Goal: Task Accomplishment & Management: Use online tool/utility

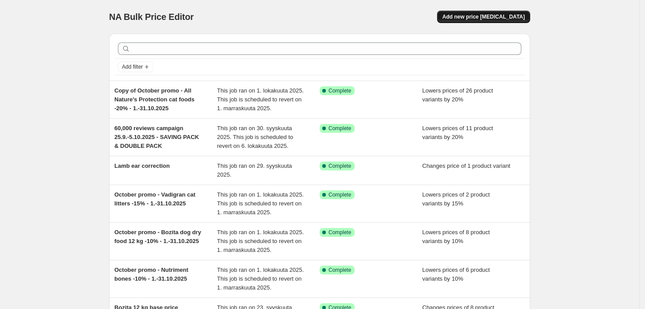
click at [495, 13] on span "Add new price change job" at bounding box center [483, 16] width 82 height 7
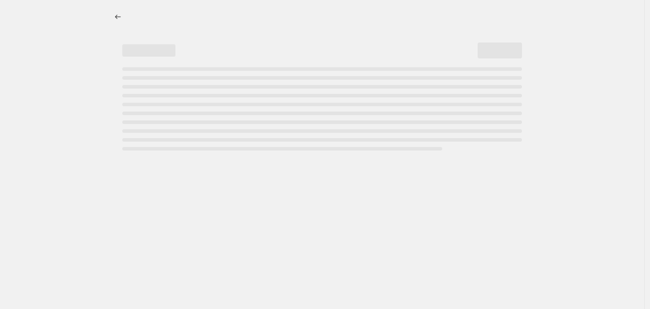
select select "percentage"
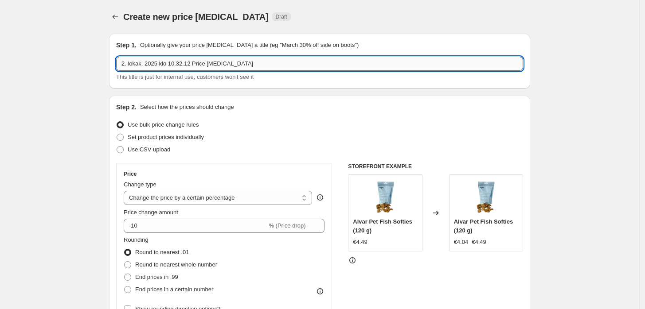
click at [284, 59] on input "2. lokak. 2025 klo 10.32.12 Price change job" at bounding box center [319, 64] width 407 height 14
paste input "October promo - Alvar Pet Joints & Mobility+ 175 g - 10% - 2.-31.10.2025"
type input "October promo - Alvar Pet Joints & Mobility+ 175 g - 10% - 2.-31.10.2025"
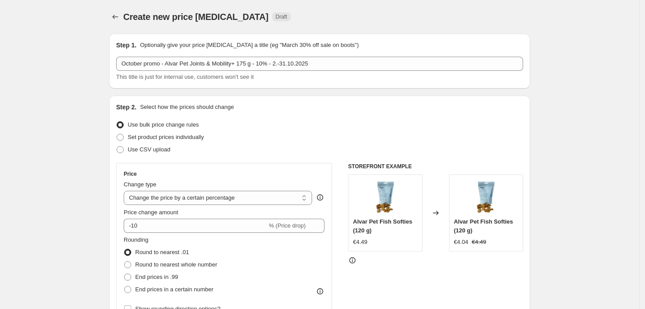
click at [383, 97] on div "Step 2. Select how the prices should change Use bulk price change rules Set pro…" at bounding box center [319, 251] width 421 height 311
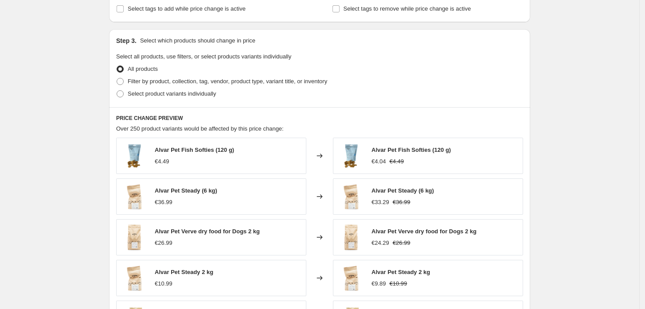
scroll to position [443, 0]
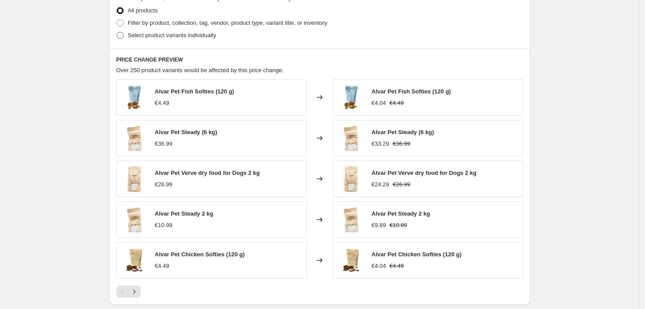
click at [196, 36] on span "Select product variants individually" at bounding box center [172, 35] width 88 height 7
click at [117, 32] on input "Select product variants individually" at bounding box center [117, 32] width 0 height 0
radio input "true"
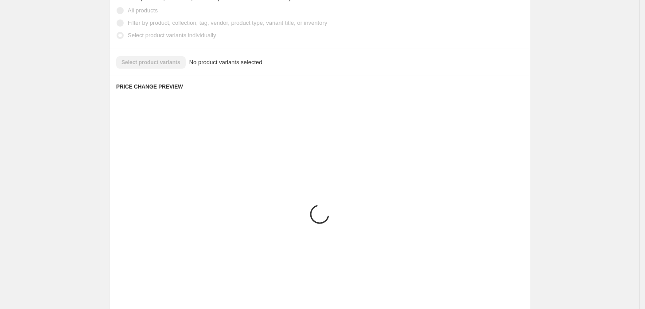
scroll to position [430, 0]
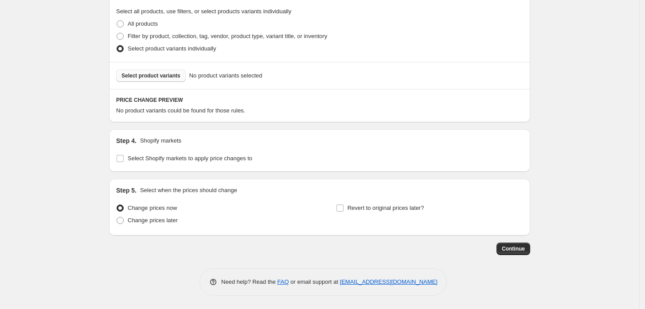
click at [163, 81] on button "Select product variants" at bounding box center [151, 76] width 70 height 12
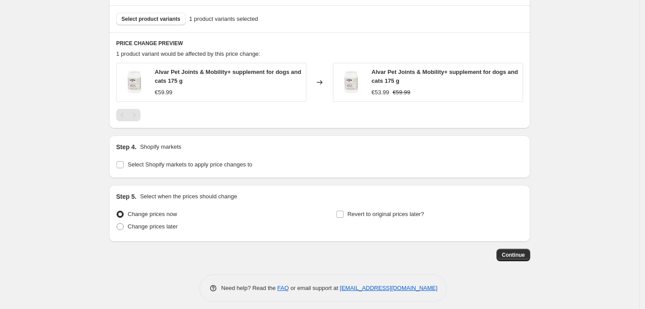
scroll to position [493, 0]
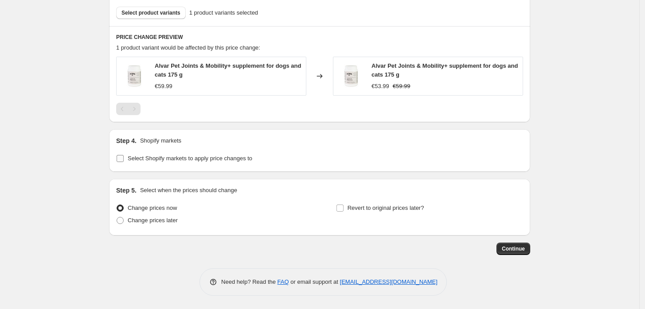
click at [190, 157] on span "Select Shopify markets to apply price changes to" at bounding box center [190, 158] width 125 height 7
click at [124, 157] on input "Select Shopify markets to apply price changes to" at bounding box center [120, 158] width 7 height 7
checkbox input "true"
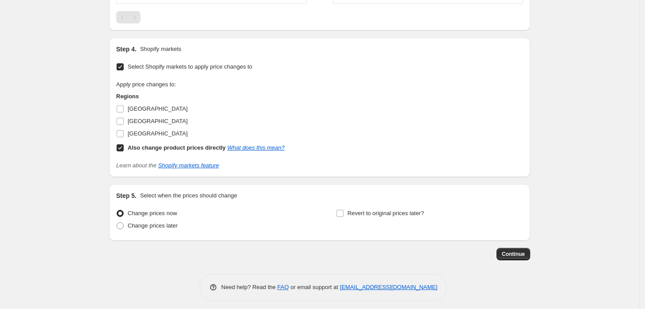
scroll to position [590, 0]
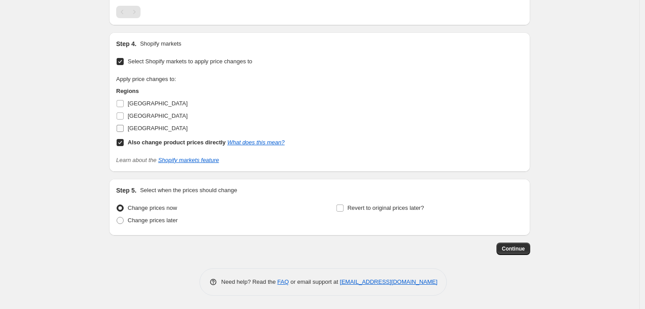
click at [138, 128] on span "Sweden" at bounding box center [158, 128] width 60 height 7
click at [124, 128] on input "Sweden" at bounding box center [120, 128] width 7 height 7
checkbox input "true"
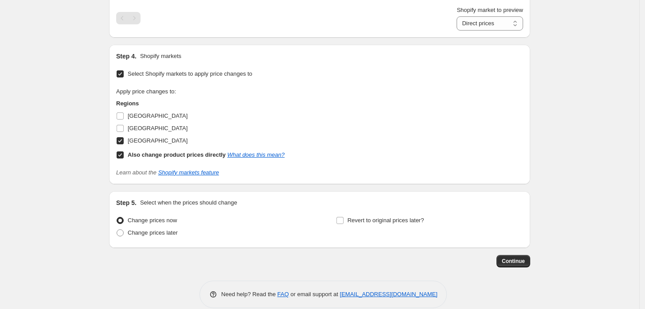
drag, startPoint x: 569, startPoint y: 155, endPoint x: 562, endPoint y: 153, distance: 7.7
click at [355, 224] on span "Revert to original prices later?" at bounding box center [385, 220] width 77 height 7
click at [343, 224] on input "Revert to original prices later?" at bounding box center [339, 220] width 7 height 7
checkbox input "true"
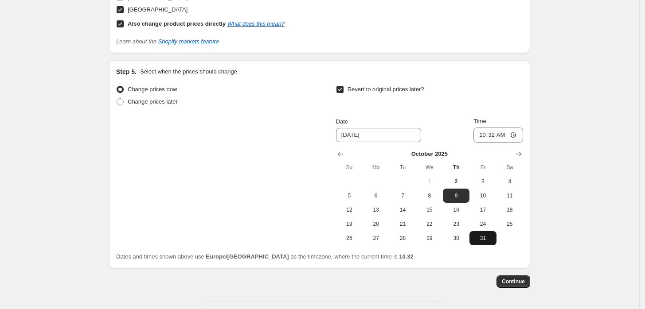
scroll to position [737, 0]
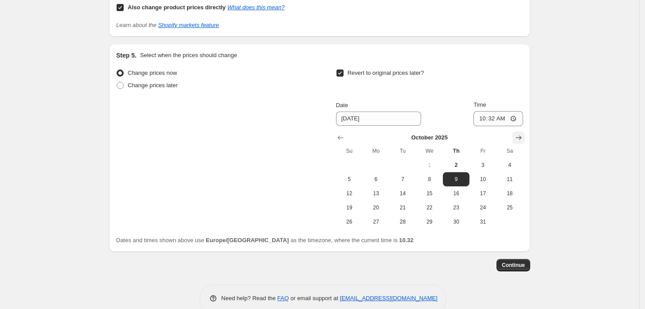
click at [520, 142] on icon "Show next month, November 2025" at bounding box center [518, 137] width 9 height 9
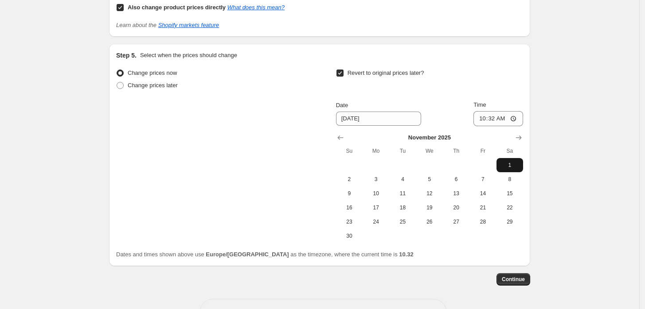
click at [512, 163] on span "1" at bounding box center [509, 165] width 19 height 7
type input "11/1/2025"
click at [522, 278] on span "Continue" at bounding box center [513, 279] width 23 height 7
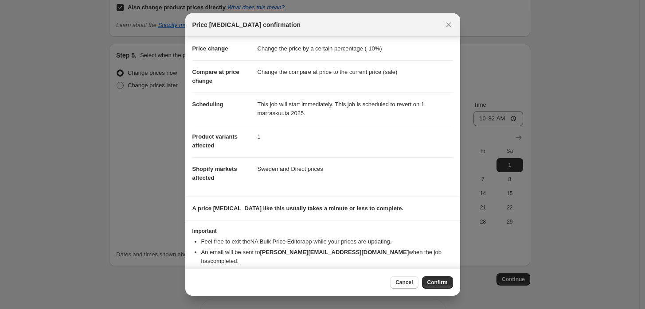
scroll to position [23, 0]
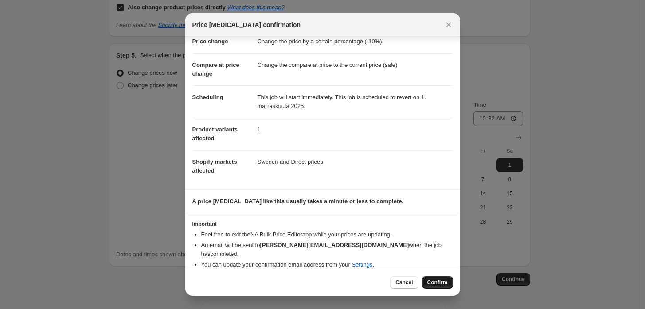
click at [436, 288] on button "Confirm" at bounding box center [437, 283] width 31 height 12
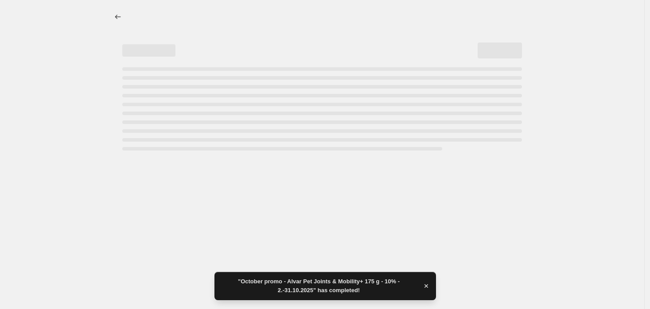
select select "percentage"
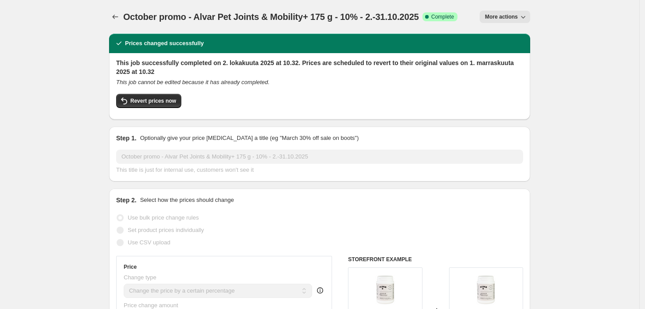
click at [289, 19] on span "October promo - Alvar Pet Joints & Mobility+ 175 g - 10% - 2.-31.10.2025" at bounding box center [271, 17] width 296 height 10
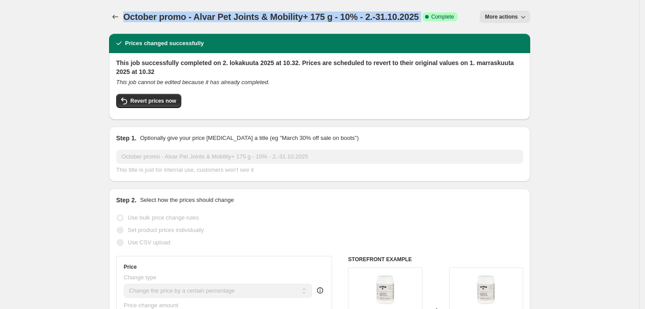
click at [289, 19] on span "October promo - Alvar Pet Joints & Mobility+ 175 g - 10% - 2.-31.10.2025" at bounding box center [271, 17] width 296 height 10
copy span "October promo - Alvar Pet Joints & Mobility+ 175 g - 10% - 2.-31.10.2025"
click at [117, 12] on icon "Price change jobs" at bounding box center [115, 16] width 9 height 9
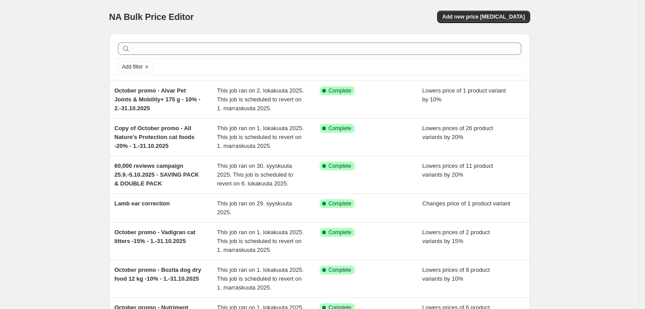
click at [564, 89] on div "NA Bulk Price Editor. This page is ready NA Bulk Price Editor Add new price cha…" at bounding box center [319, 259] width 639 height 518
click at [507, 19] on span "Add new price change job" at bounding box center [483, 16] width 82 height 7
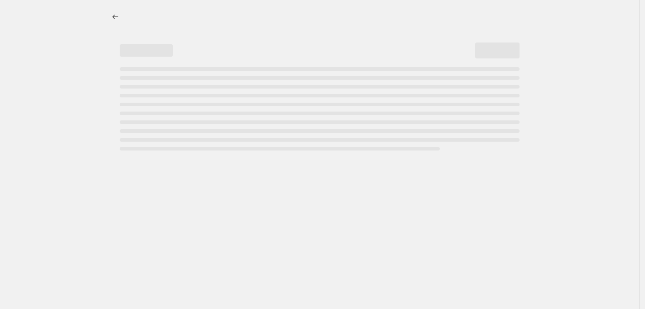
select select "percentage"
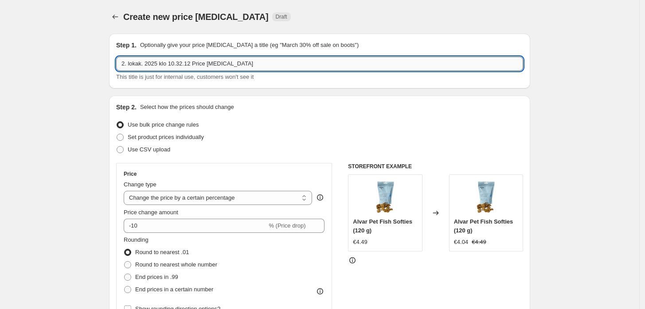
click at [238, 61] on input "2. lokak. 2025 klo 10.32.12 Price change job" at bounding box center [319, 64] width 407 height 14
paste input "October promo - Alvar Pet Joints & Mobility+ 175 g - 10% - 2.-31.10.2025"
drag, startPoint x: 257, startPoint y: 65, endPoint x: 194, endPoint y: 65, distance: 63.4
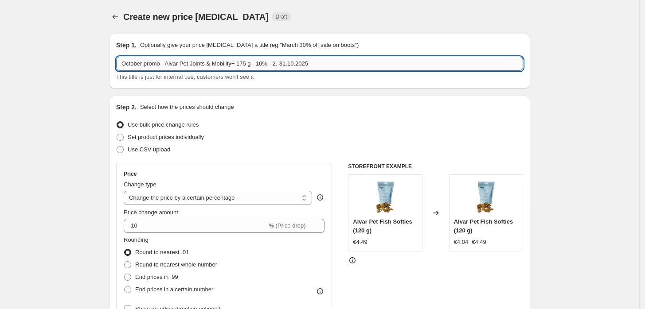
click at [194, 65] on input "October promo - Alvar Pet Joints & Mobility+ 175 g - 10% - 2.-31.10.2025" at bounding box center [319, 64] width 407 height 14
drag, startPoint x: 249, startPoint y: 63, endPoint x: 268, endPoint y: 68, distance: 19.2
click at [249, 63] on input "October promo - Alvar Pet Senior dry dog food - 10% - 2.-31.10.2025" at bounding box center [319, 64] width 407 height 14
drag, startPoint x: 267, startPoint y: 64, endPoint x: 290, endPoint y: 66, distance: 23.6
click at [267, 64] on input "October promo - Alvar Pet Senior dry dog food -20% - 2.-31.10.2025" at bounding box center [319, 64] width 407 height 14
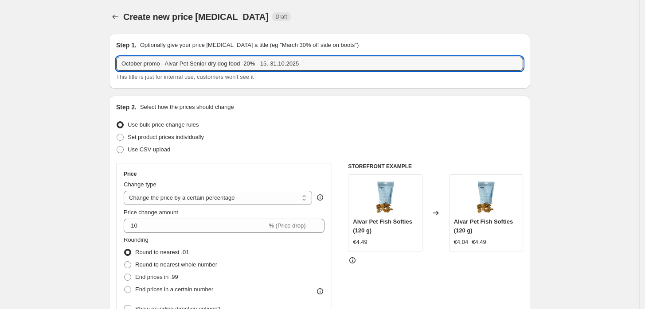
type input "October promo - Alvar Pet Senior dry dog food -20% - 15.-31.10.2025"
click at [331, 82] on div "Step 1. Optionally give your price change job a title (eg "March 30% off sale o…" at bounding box center [319, 61] width 421 height 55
click at [281, 66] on input "October promo - Alvar Pet Senior dry dog food -20% - 15.-31.10.2025" at bounding box center [319, 64] width 407 height 14
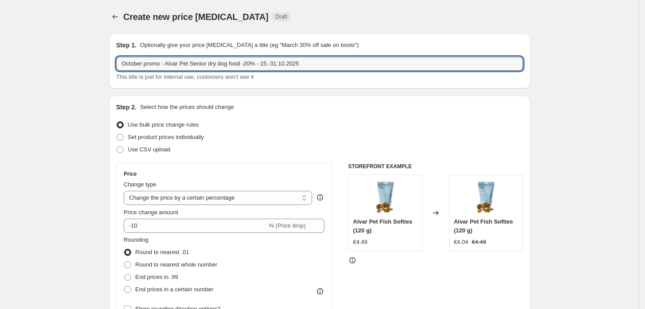
click at [424, 130] on div "Use bulk price change rules" at bounding box center [319, 125] width 407 height 12
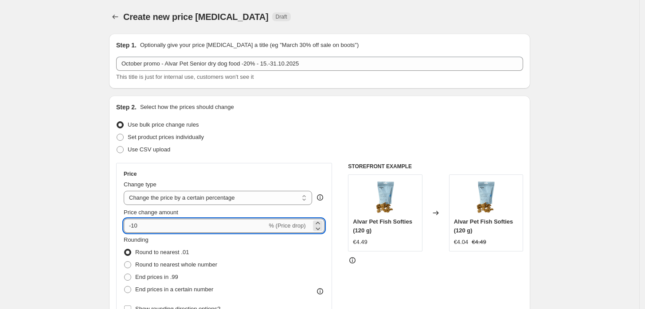
click at [166, 222] on input "-10" at bounding box center [195, 226] width 143 height 14
type input "-1"
type input "-20"
click at [386, 128] on div "Use bulk price change rules" at bounding box center [319, 125] width 407 height 12
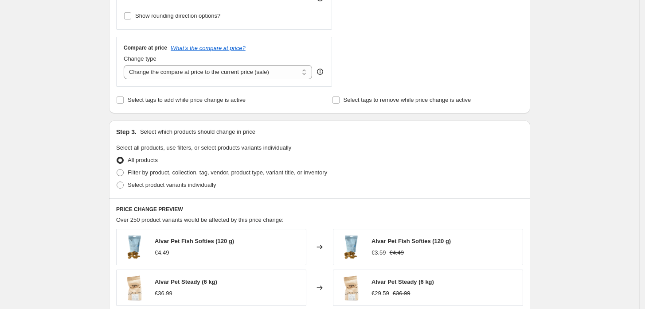
scroll to position [344, 0]
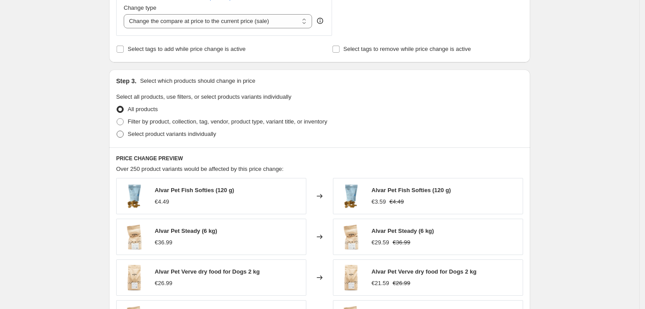
click at [170, 132] on span "Select product variants individually" at bounding box center [172, 134] width 88 height 7
click at [117, 131] on input "Select product variants individually" at bounding box center [117, 131] width 0 height 0
radio input "true"
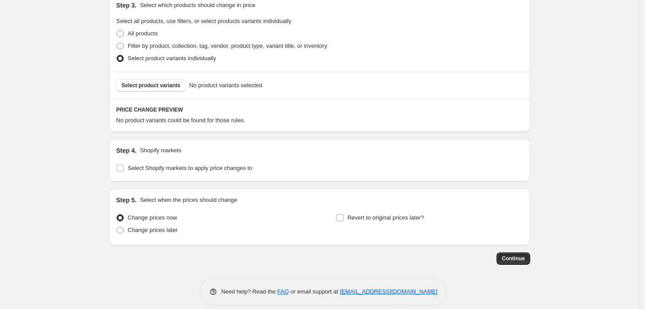
scroll to position [430, 0]
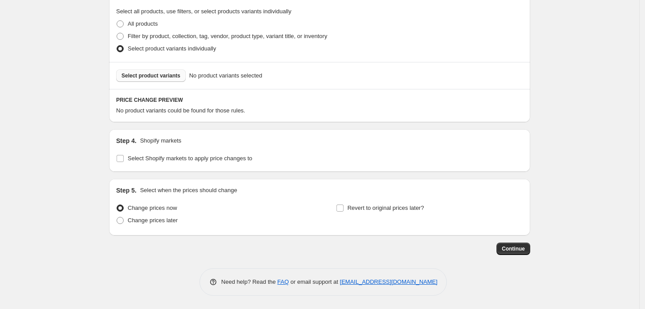
click at [163, 76] on span "Select product variants" at bounding box center [150, 75] width 59 height 7
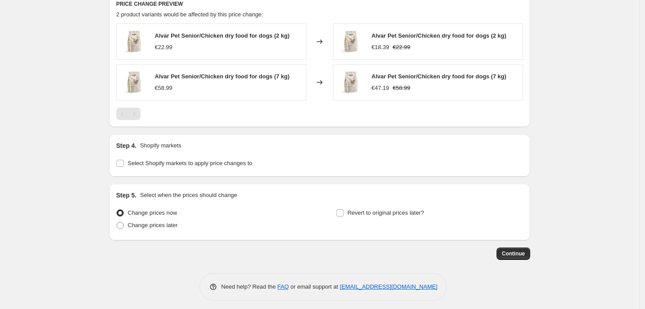
scroll to position [531, 0]
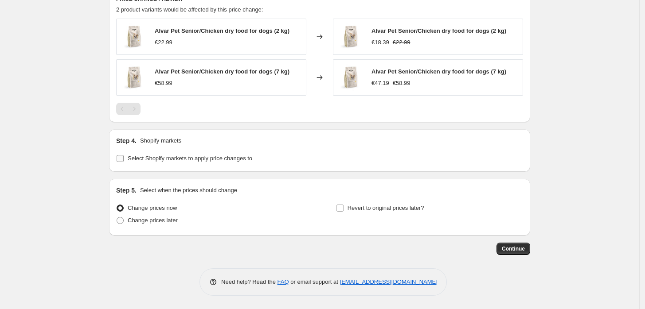
click at [143, 159] on span "Select Shopify markets to apply price changes to" at bounding box center [190, 158] width 125 height 7
click at [124, 159] on input "Select Shopify markets to apply price changes to" at bounding box center [120, 158] width 7 height 7
checkbox input "true"
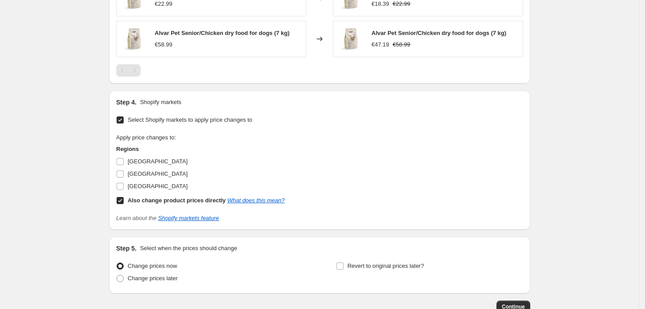
scroll to position [628, 0]
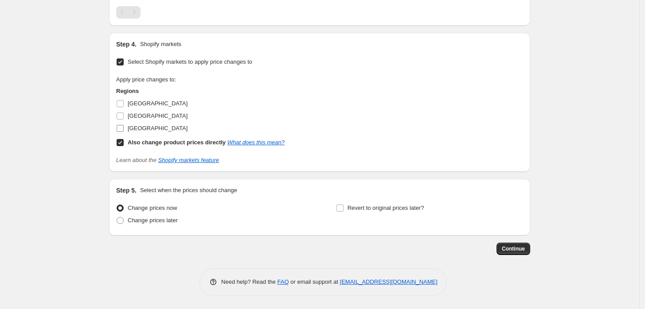
click at [135, 132] on span "Sweden" at bounding box center [158, 128] width 60 height 7
click at [124, 132] on input "Sweden" at bounding box center [120, 128] width 7 height 7
checkbox input "true"
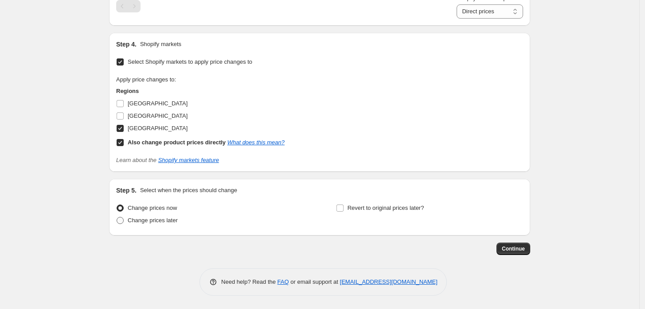
click at [170, 221] on span "Change prices later" at bounding box center [153, 220] width 50 height 7
click at [117, 218] on input "Change prices later" at bounding box center [117, 217] width 0 height 0
radio input "true"
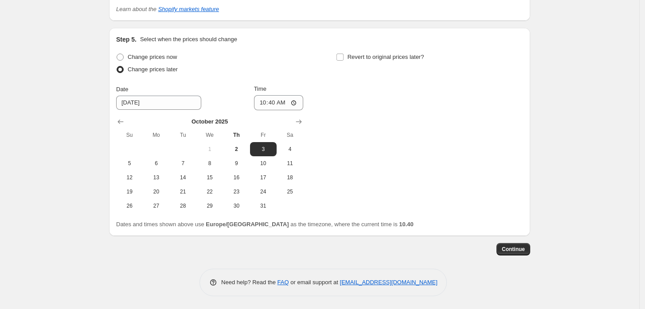
scroll to position [791, 0]
click at [184, 183] on button "14" at bounding box center [183, 177] width 27 height 14
type input "10/14/2025"
click at [278, 98] on input "10:40" at bounding box center [279, 102] width 50 height 15
type input "23:59"
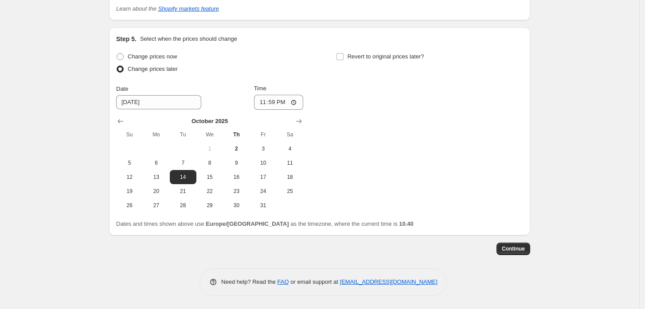
click at [367, 100] on div "Change prices now Change prices later Date 10/14/2025 Time 23:59 October 2025 S…" at bounding box center [319, 132] width 407 height 162
click at [370, 58] on span "Revert to original prices later?" at bounding box center [385, 56] width 77 height 7
click at [343, 58] on input "Revert to original prices later?" at bounding box center [339, 56] width 7 height 7
checkbox input "true"
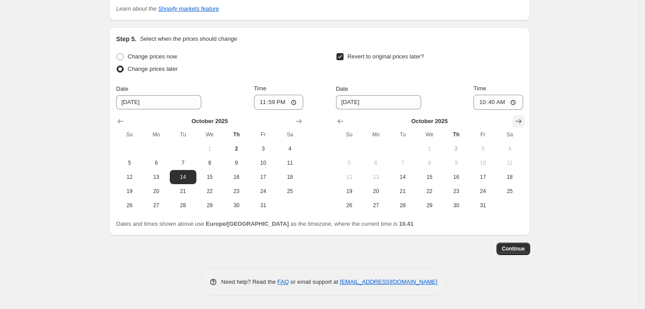
click at [522, 121] on icon "Show next month, November 2025" at bounding box center [519, 122] width 6 height 4
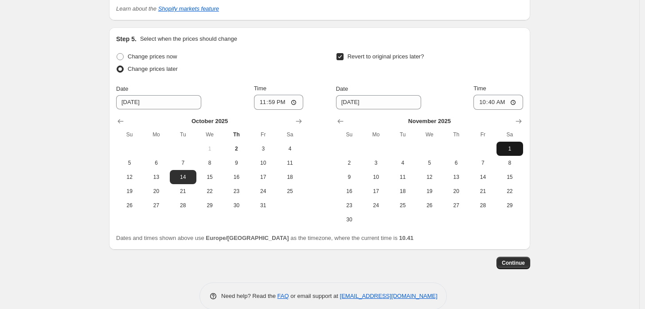
click at [514, 146] on span "1" at bounding box center [509, 148] width 19 height 7
type input "11/1/2025"
click at [494, 100] on input "10:40" at bounding box center [498, 102] width 50 height 15
type input "10:00"
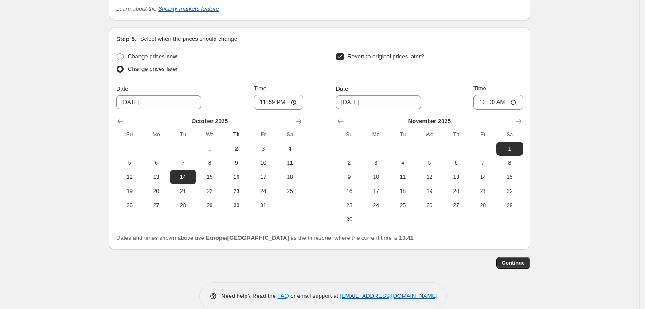
click at [520, 261] on span "Continue" at bounding box center [513, 263] width 23 height 7
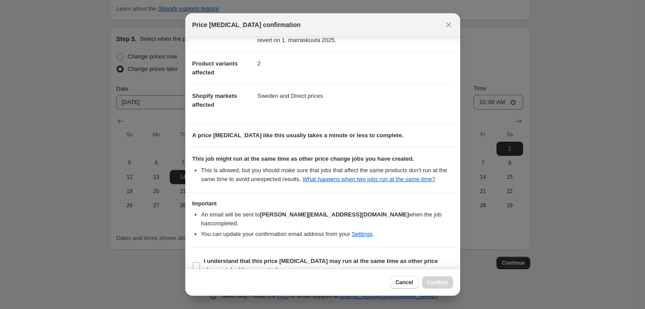
scroll to position [94, 0]
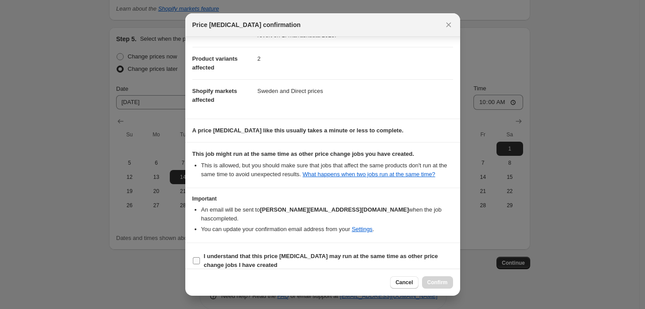
click at [250, 253] on b "I understand that this price change job may run at the same time as other price…" at bounding box center [321, 261] width 234 height 16
click at [200, 257] on input "I understand that this price change job may run at the same time as other price…" at bounding box center [196, 260] width 7 height 7
checkbox input "true"
click at [440, 286] on span "Confirm" at bounding box center [437, 282] width 20 height 7
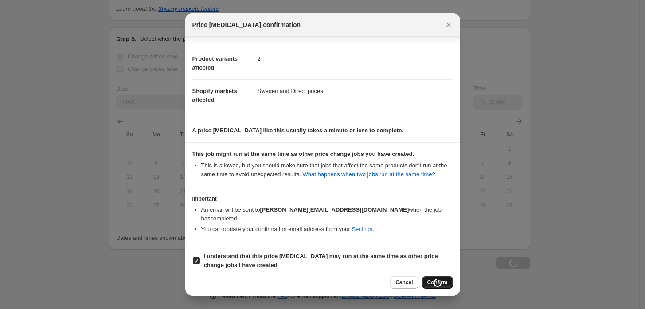
scroll to position [791, 0]
